Goal: Transaction & Acquisition: Book appointment/travel/reservation

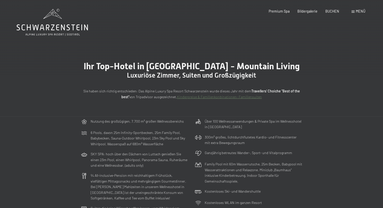
click at [358, 9] on div "Menü" at bounding box center [359, 11] width 14 height 5
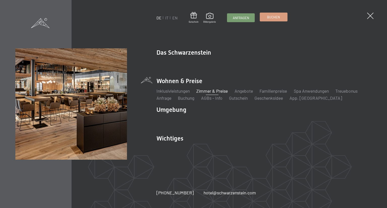
click at [276, 19] on span "Buchen" at bounding box center [273, 17] width 13 height 5
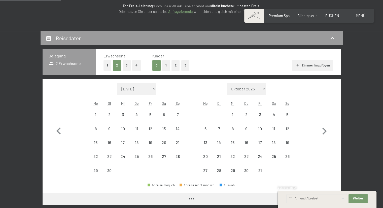
scroll to position [76, 0]
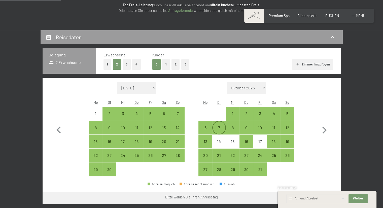
click at [218, 126] on div "7" at bounding box center [219, 132] width 13 height 13
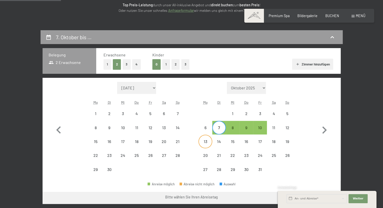
click at [208, 139] on div "13" at bounding box center [205, 141] width 13 height 13
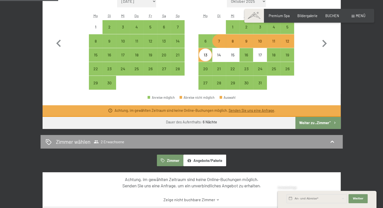
scroll to position [176, 0]
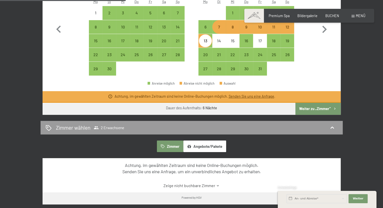
click at [303, 108] on button "Weiter zu „Zimmer“" at bounding box center [317, 109] width 45 height 12
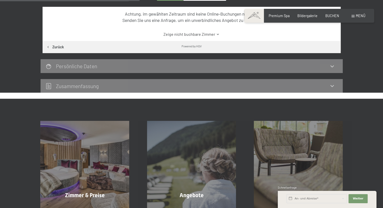
scroll to position [55, 0]
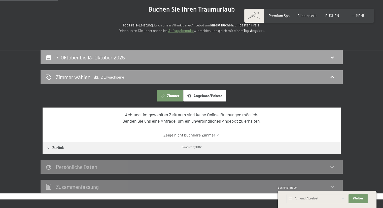
click at [110, 56] on h2 "7. Oktober bis 13. Oktober 2025" at bounding box center [90, 57] width 69 height 6
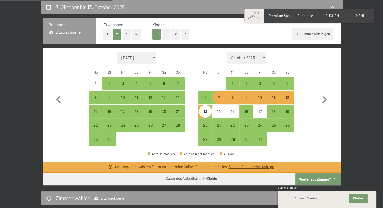
click at [220, 97] on div "7" at bounding box center [219, 101] width 13 height 13
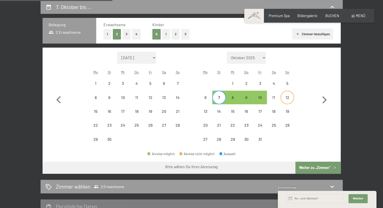
click at [288, 99] on div "12" at bounding box center [287, 101] width 13 height 13
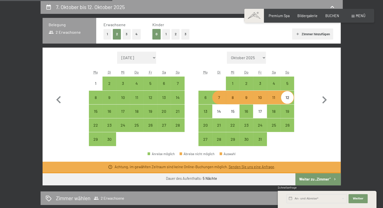
click at [313, 177] on button "Weiter zu „Zimmer“" at bounding box center [317, 179] width 45 height 12
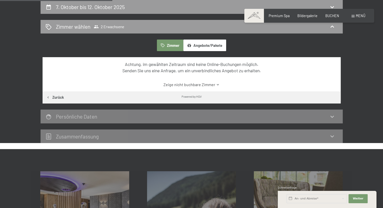
click at [206, 47] on button "Angebote/Pakete" at bounding box center [204, 46] width 43 height 12
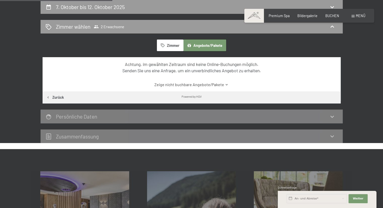
click at [201, 84] on link "Zeige nicht buchbare Angebote/Pakete" at bounding box center [191, 85] width 280 height 6
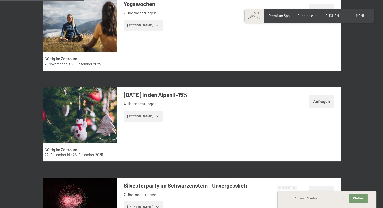
scroll to position [383, 0]
